Goal: Find contact information: Find contact information

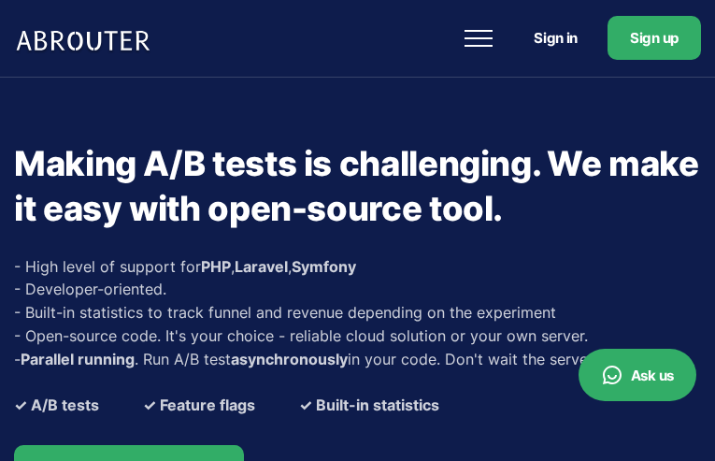
type input "jaoyBJOtVI"
type input "[EMAIL_ADDRESS][DOMAIN_NAME]"
type input "CAVObNEYYfOf"
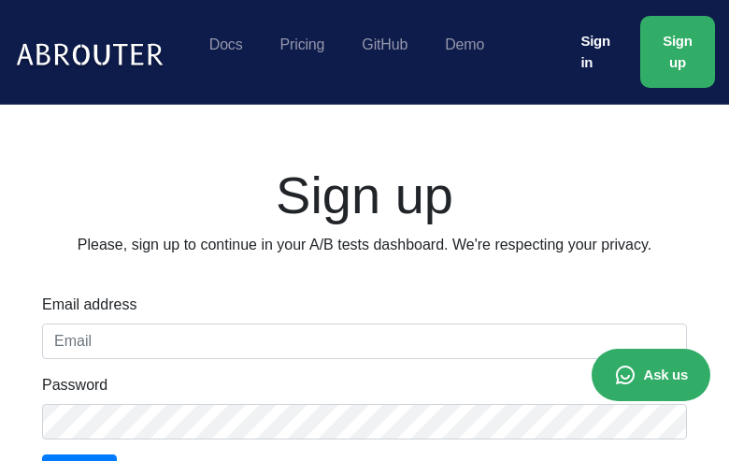
type input "JLfWJCHXUvaZe"
type input "[EMAIL_ADDRESS][DOMAIN_NAME]"
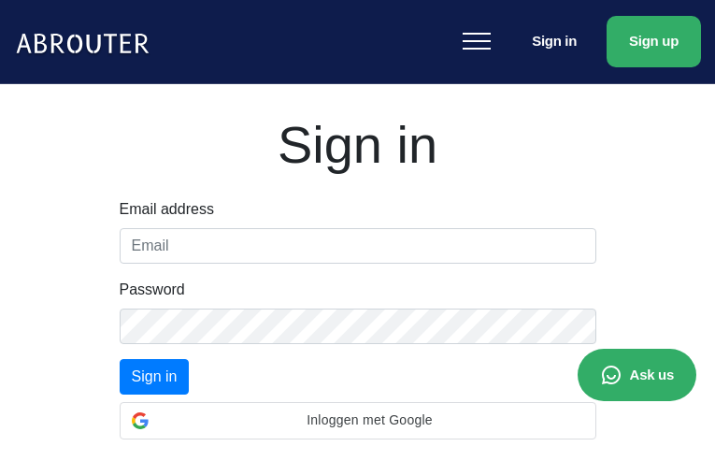
type input "KNtxHnZlYwjFo"
type input "[EMAIL_ADDRESS][DOMAIN_NAME]"
